Goal: Information Seeking & Learning: Learn about a topic

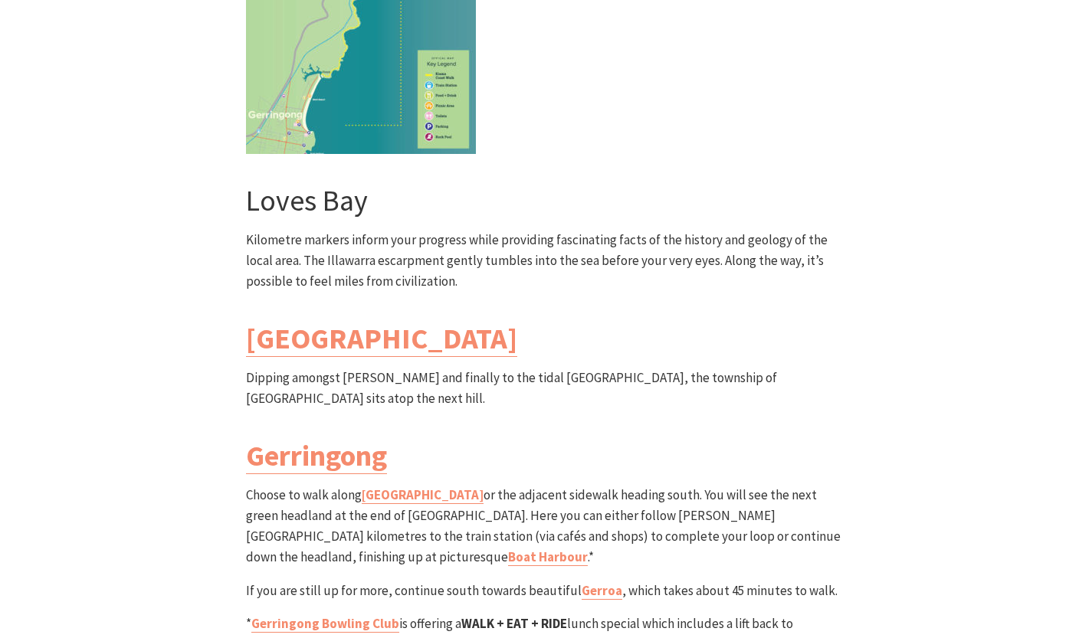
scroll to position [4318, 0]
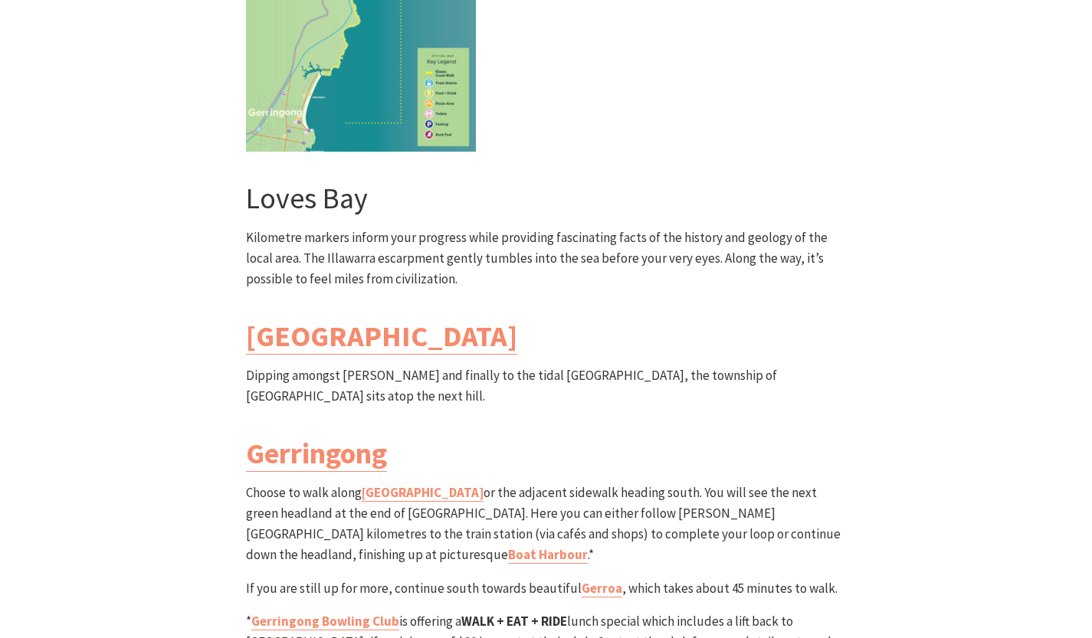
click at [331, 318] on link "Werri Lagoon" at bounding box center [381, 336] width 271 height 37
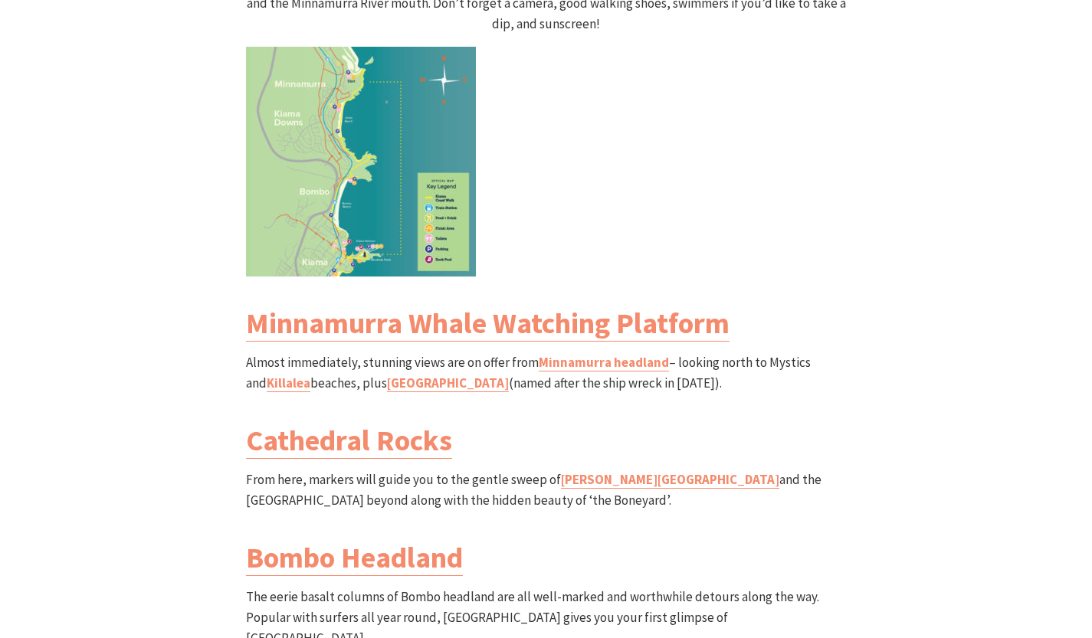
scroll to position [1686, 0]
click at [435, 421] on link "Cathedral Rocks" at bounding box center [349, 439] width 206 height 37
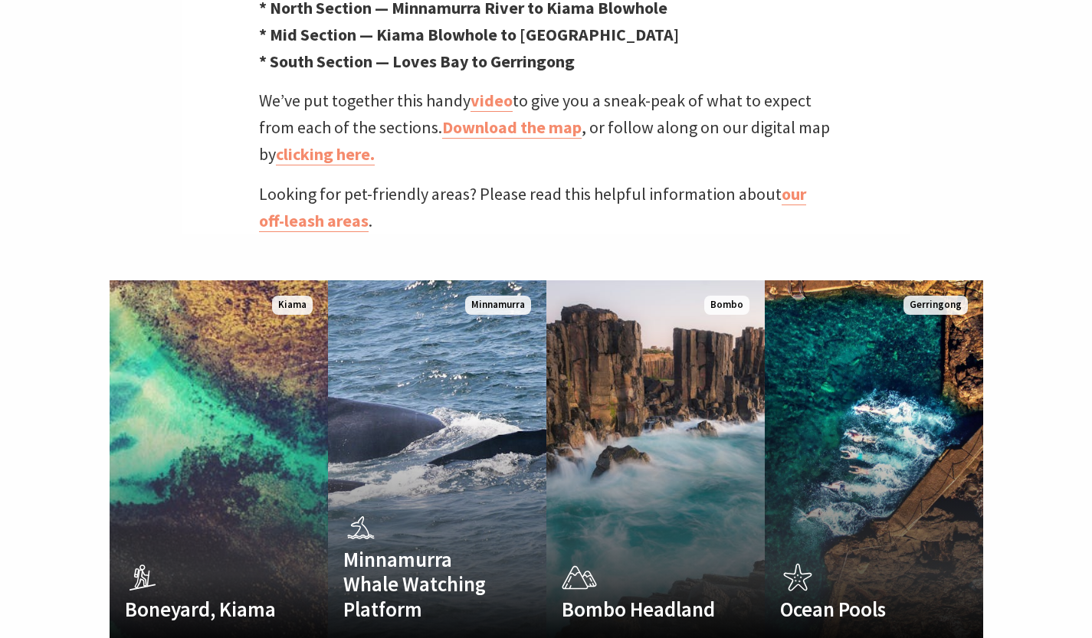
scroll to position [781, 0]
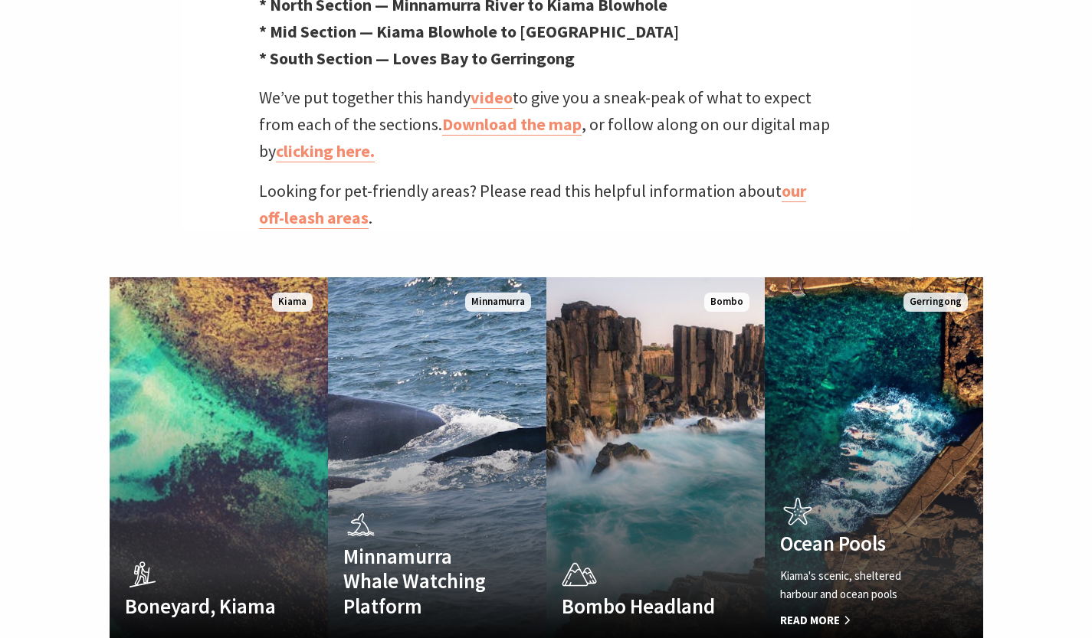
click at [817, 447] on link "Ocean Pools Kiama's scenic, sheltered harbour and ocean pools Read More Gerring…" at bounding box center [874, 461] width 218 height 368
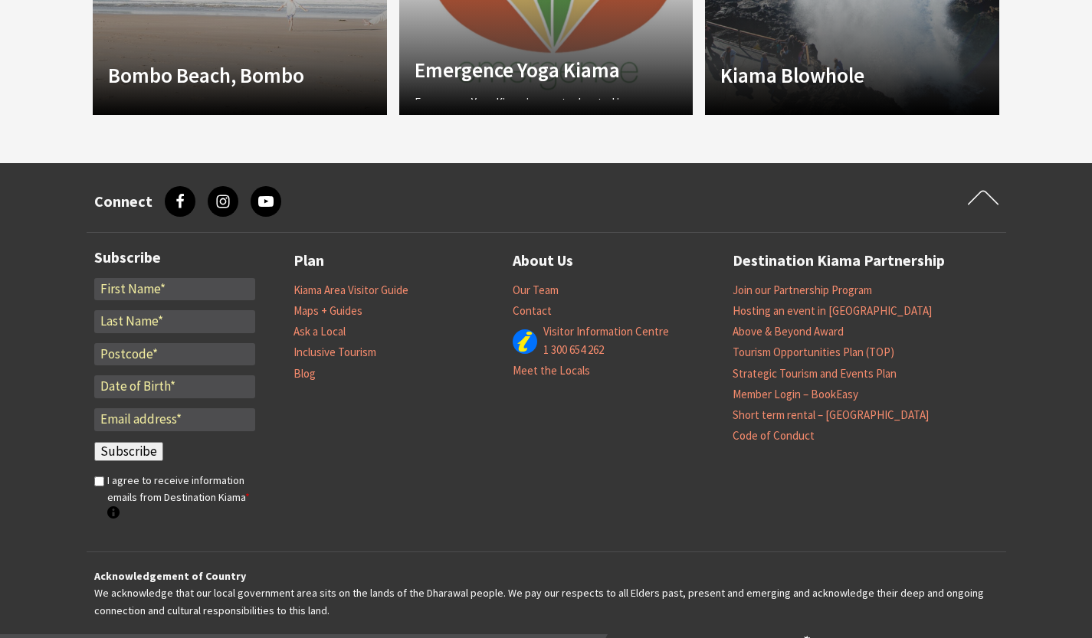
scroll to position [1531, 0]
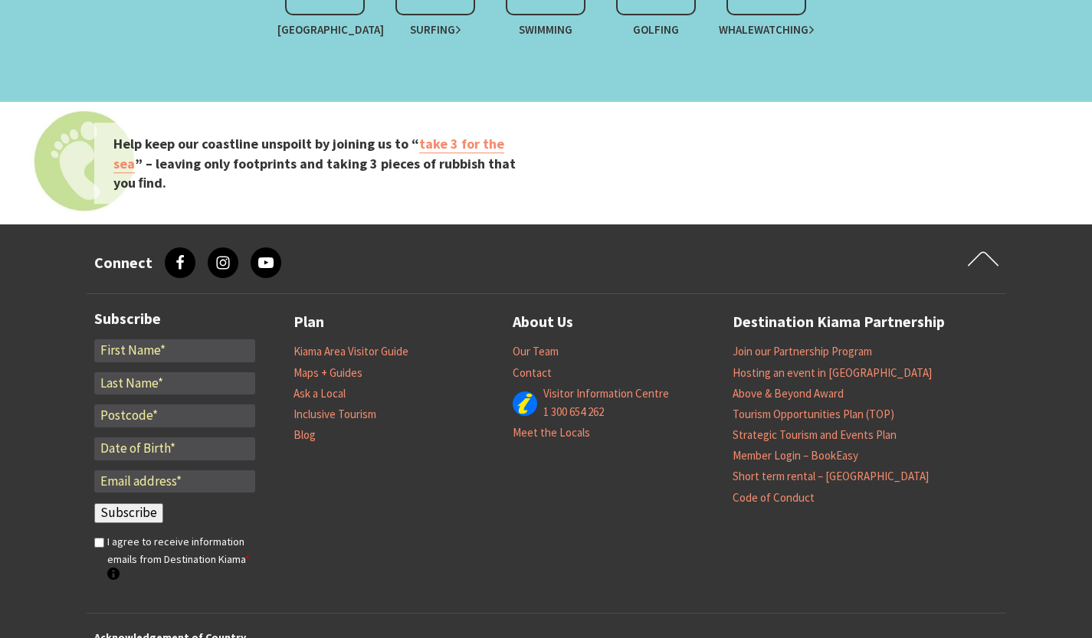
scroll to position [1260, 0]
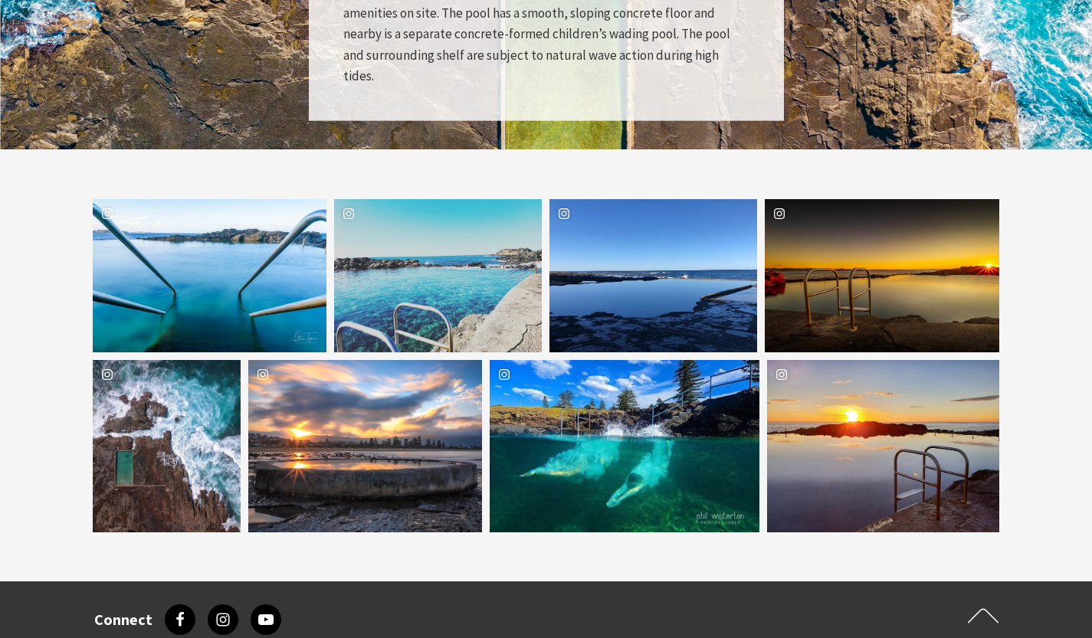
scroll to position [2310, 0]
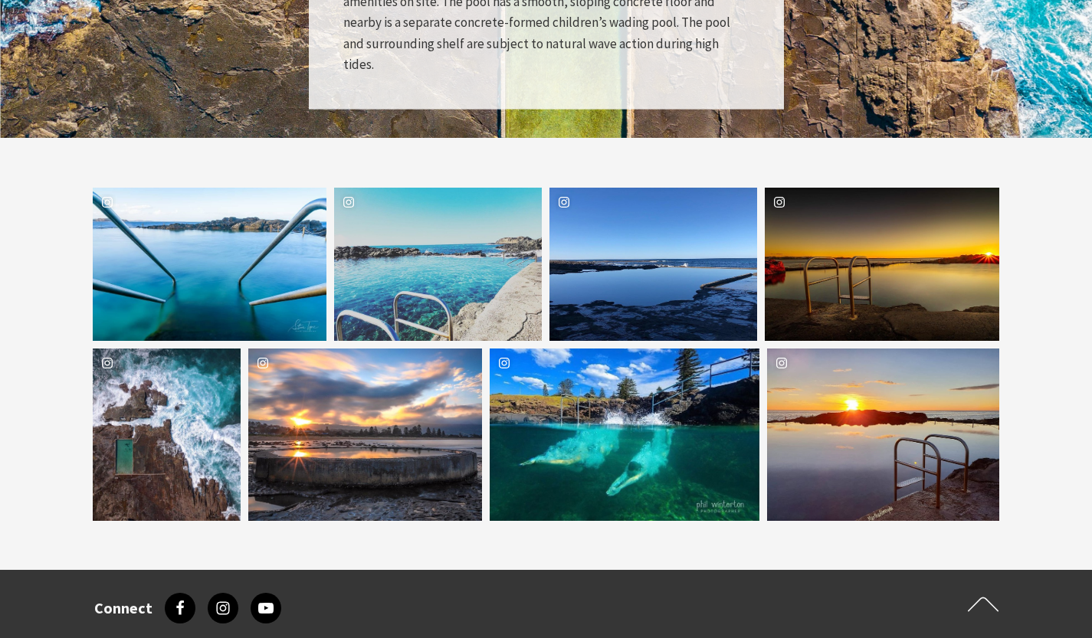
drag, startPoint x: 0, startPoint y: 0, endPoint x: 873, endPoint y: 548, distance: 1031.0
click at [873, 548] on section "stevetynephotography Location Kiama jflippinroundoz Location Kiama never_stop_w…" at bounding box center [546, 354] width 1092 height 432
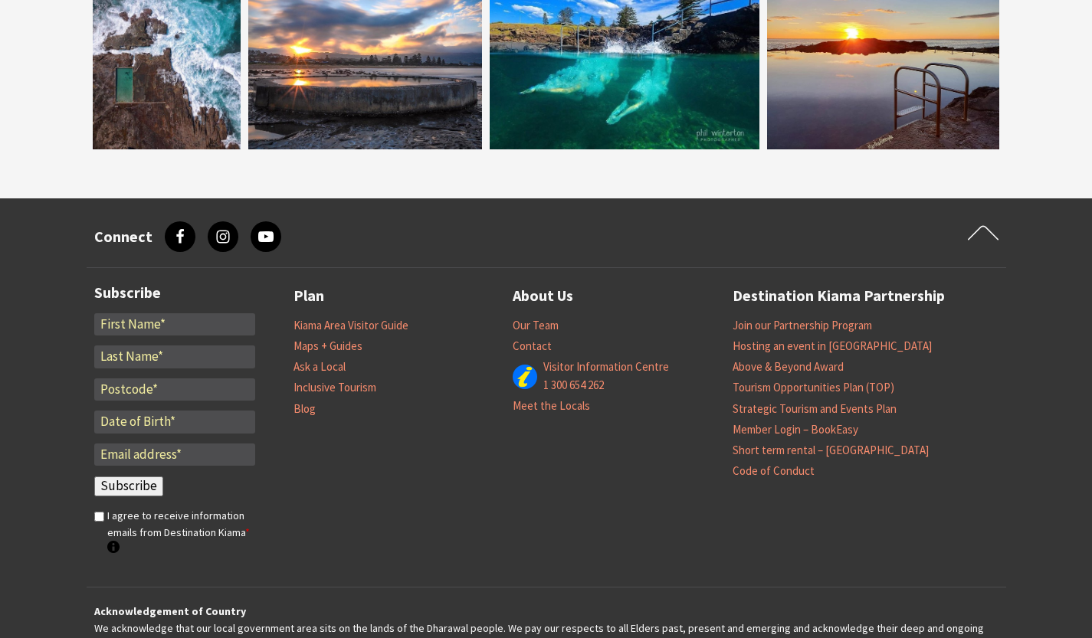
scroll to position [2682, 0]
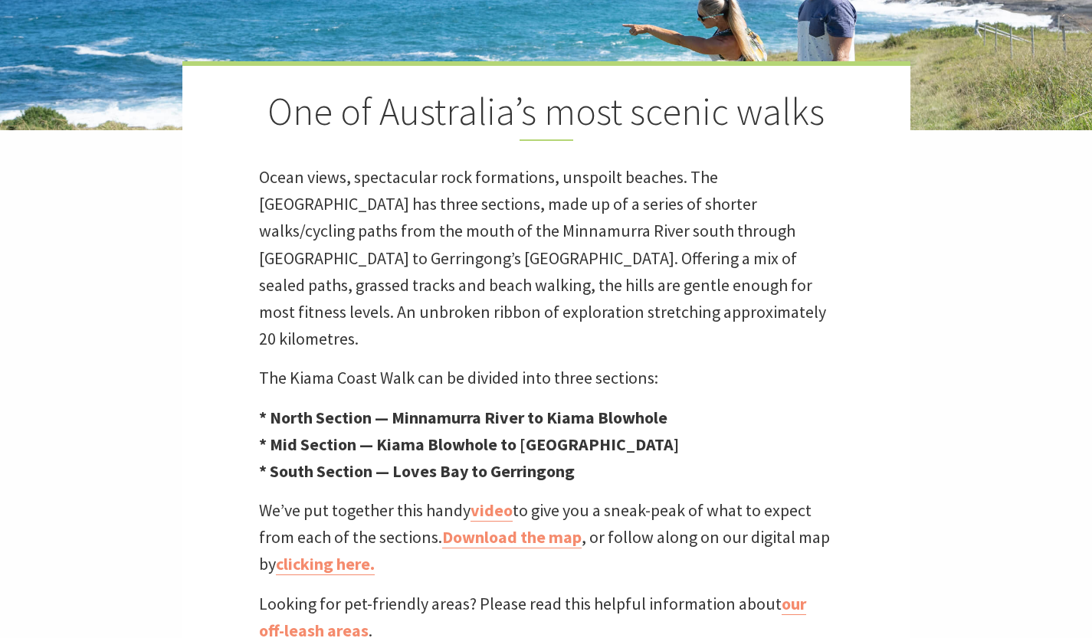
scroll to position [487, 1111]
click at [474, 500] on link "video" at bounding box center [491, 511] width 42 height 22
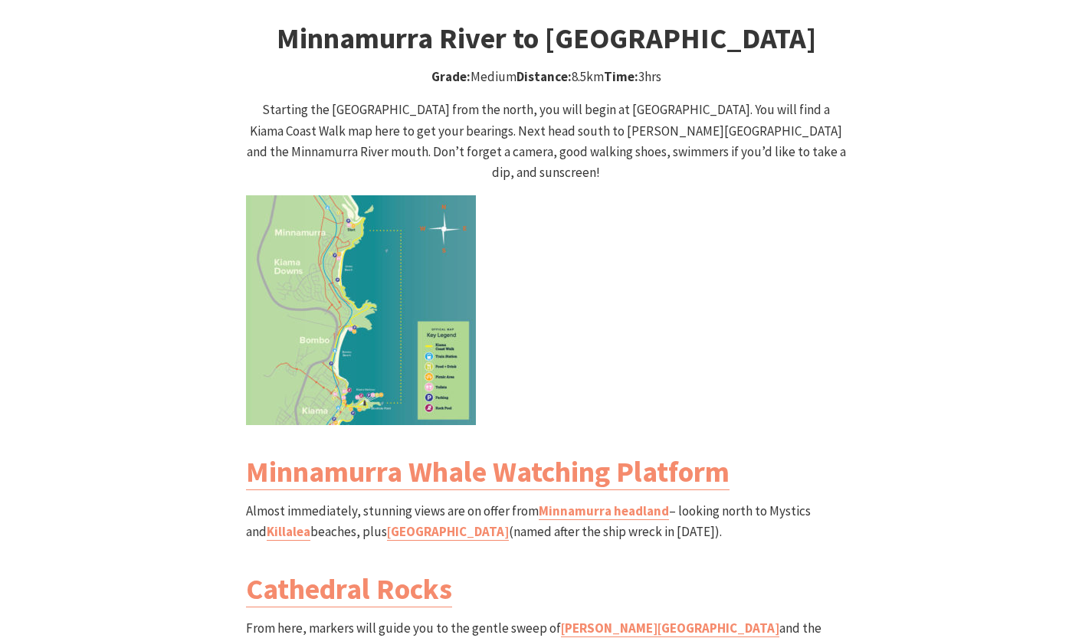
scroll to position [1535, 0]
